Goal: Obtain resource: Obtain resource

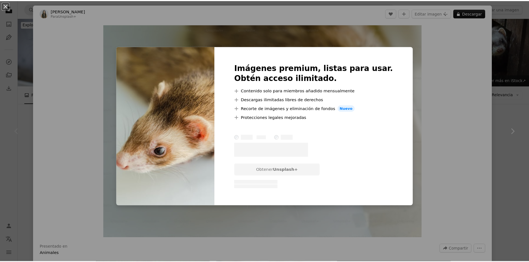
scroll to position [28, 0]
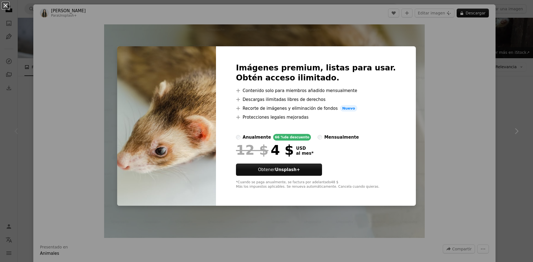
click at [4, 2] on button "An X shape" at bounding box center [5, 5] width 7 height 7
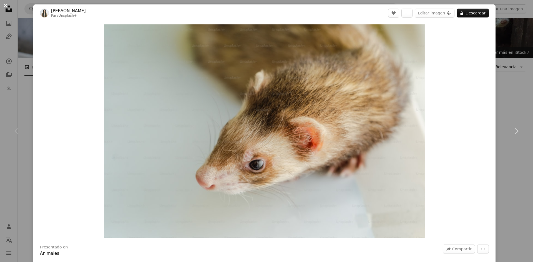
click at [5, 5] on button "An X shape" at bounding box center [5, 5] width 7 height 7
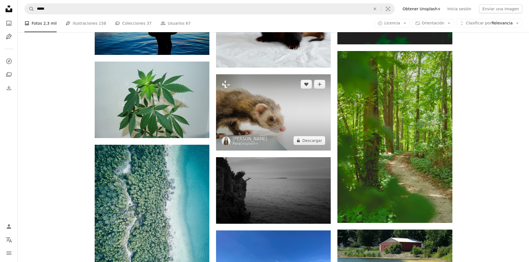
scroll to position [333, 0]
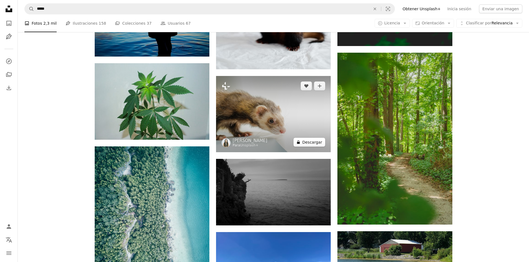
click at [314, 142] on button "A lock Descargar" at bounding box center [309, 142] width 32 height 9
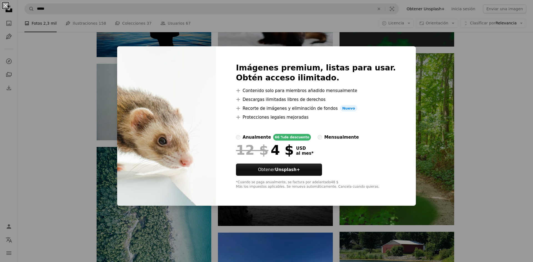
click at [7, 6] on button "An X shape" at bounding box center [5, 5] width 7 height 7
